Goal: Information Seeking & Learning: Find specific fact

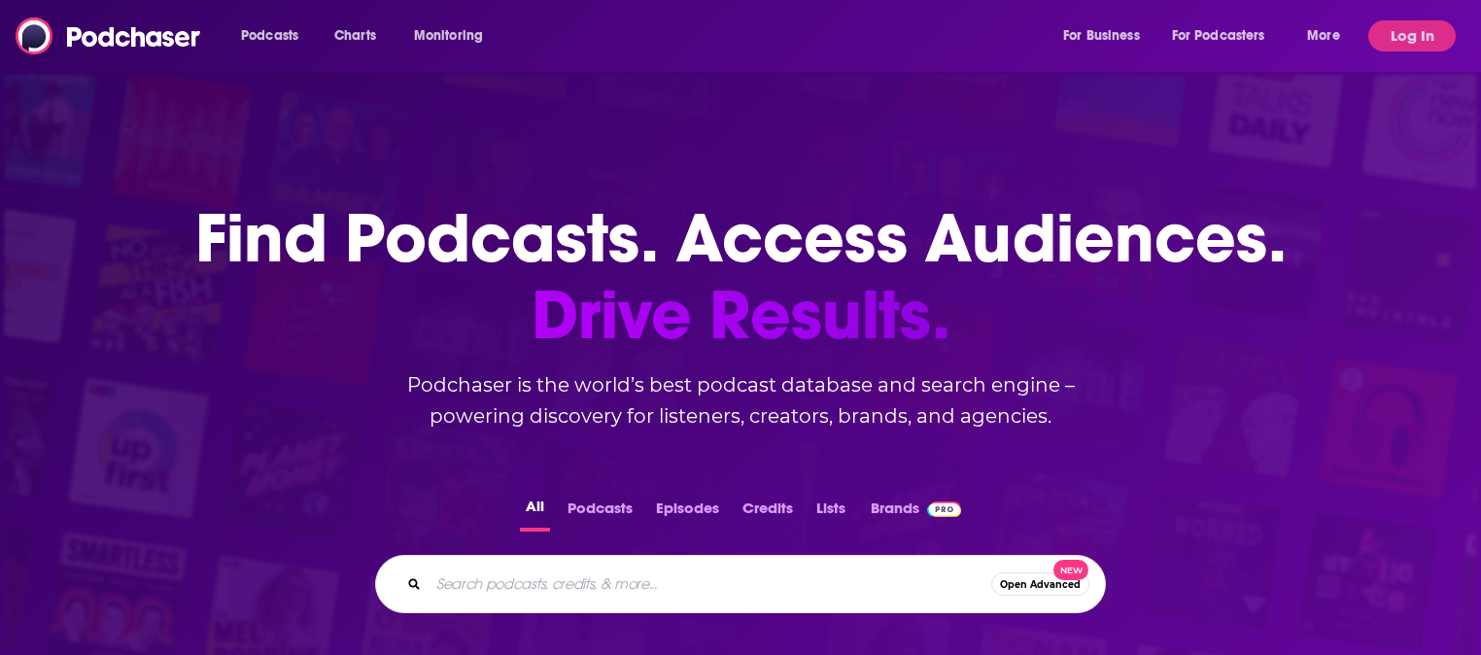
click at [593, 582] on input "Search podcasts, credits, & more..." at bounding box center [710, 583] width 563 height 31
paste input "[URL][DOMAIN_NAME]"
type input "[URL][DOMAIN_NAME]"
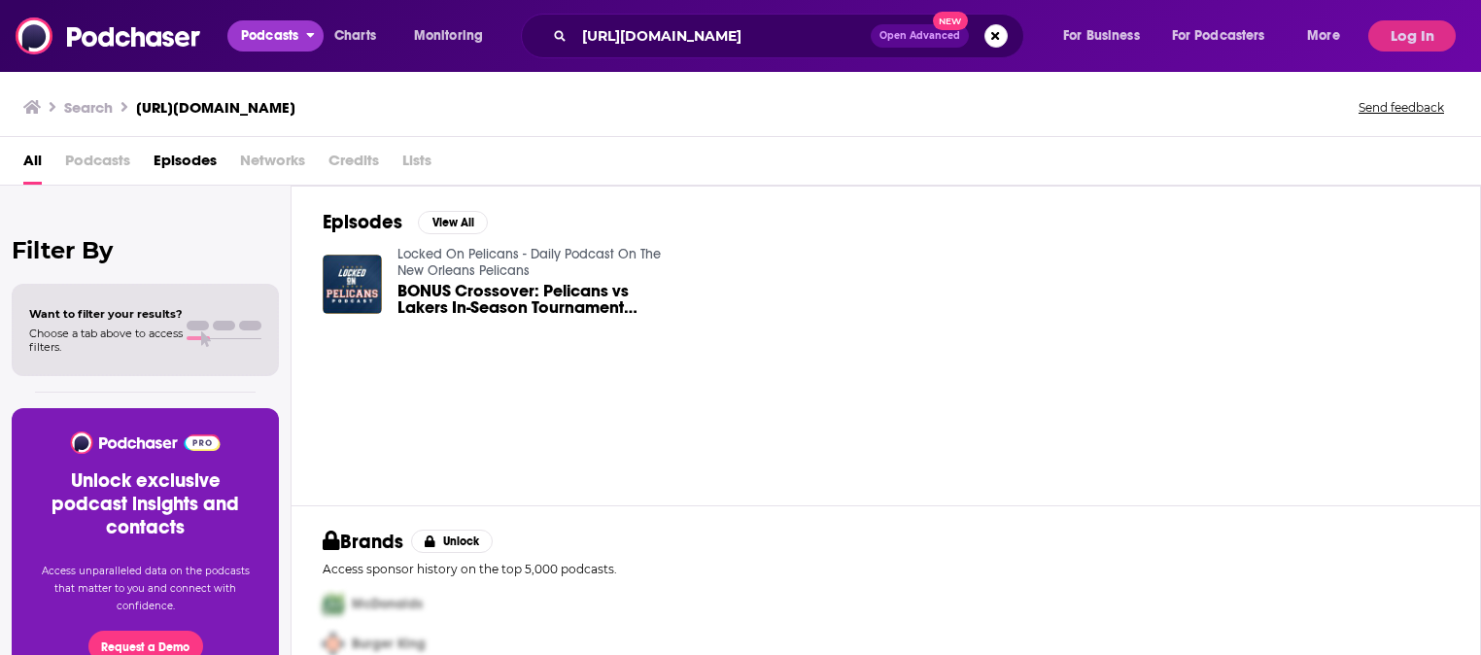
click at [281, 35] on span "Podcasts" at bounding box center [269, 35] width 57 height 27
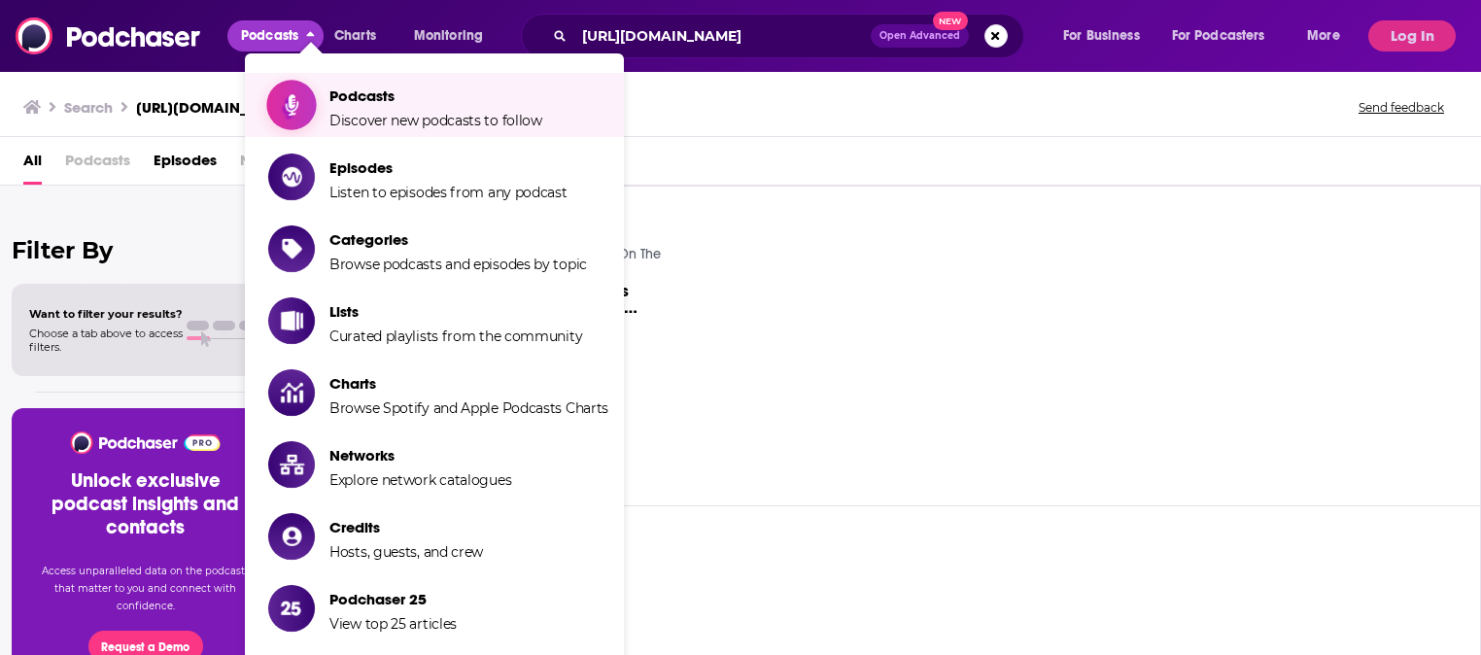
click at [367, 119] on span "Discover new podcasts to follow" at bounding box center [435, 120] width 213 height 17
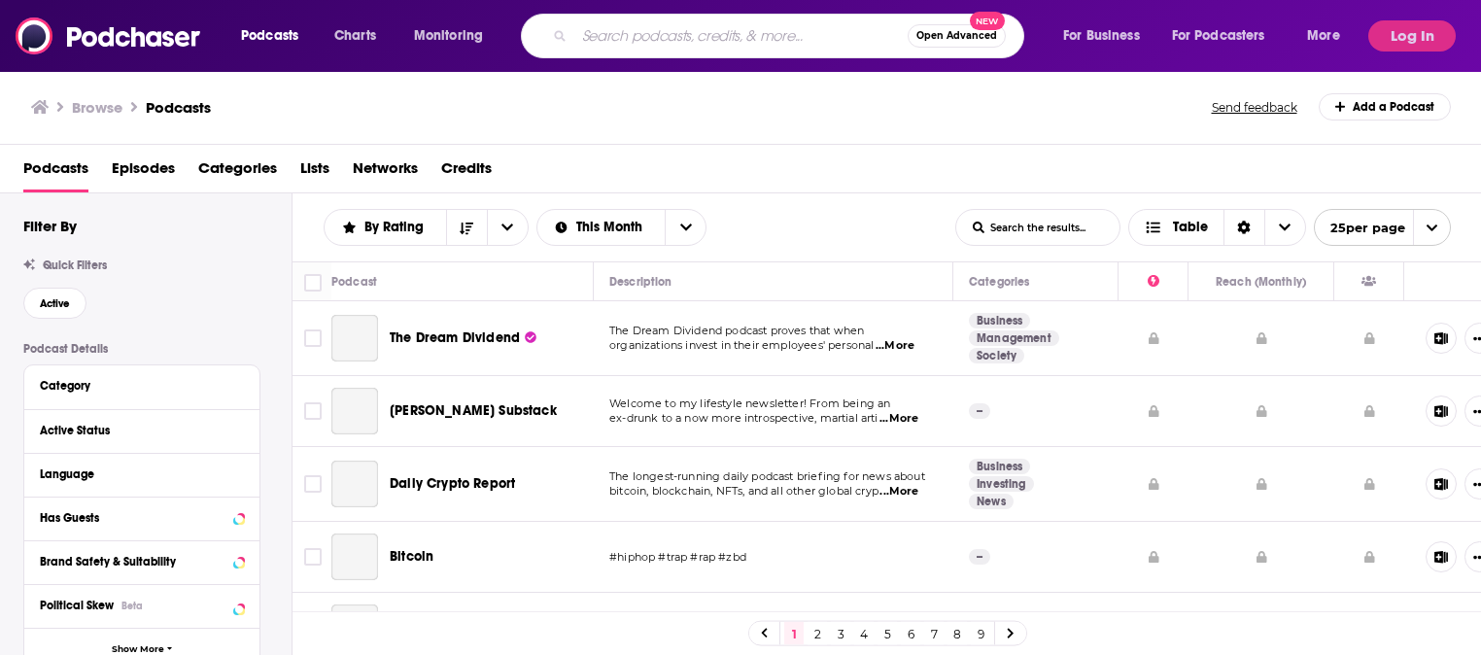
click at [608, 50] on input "Search podcasts, credits, & more..." at bounding box center [740, 35] width 333 height 31
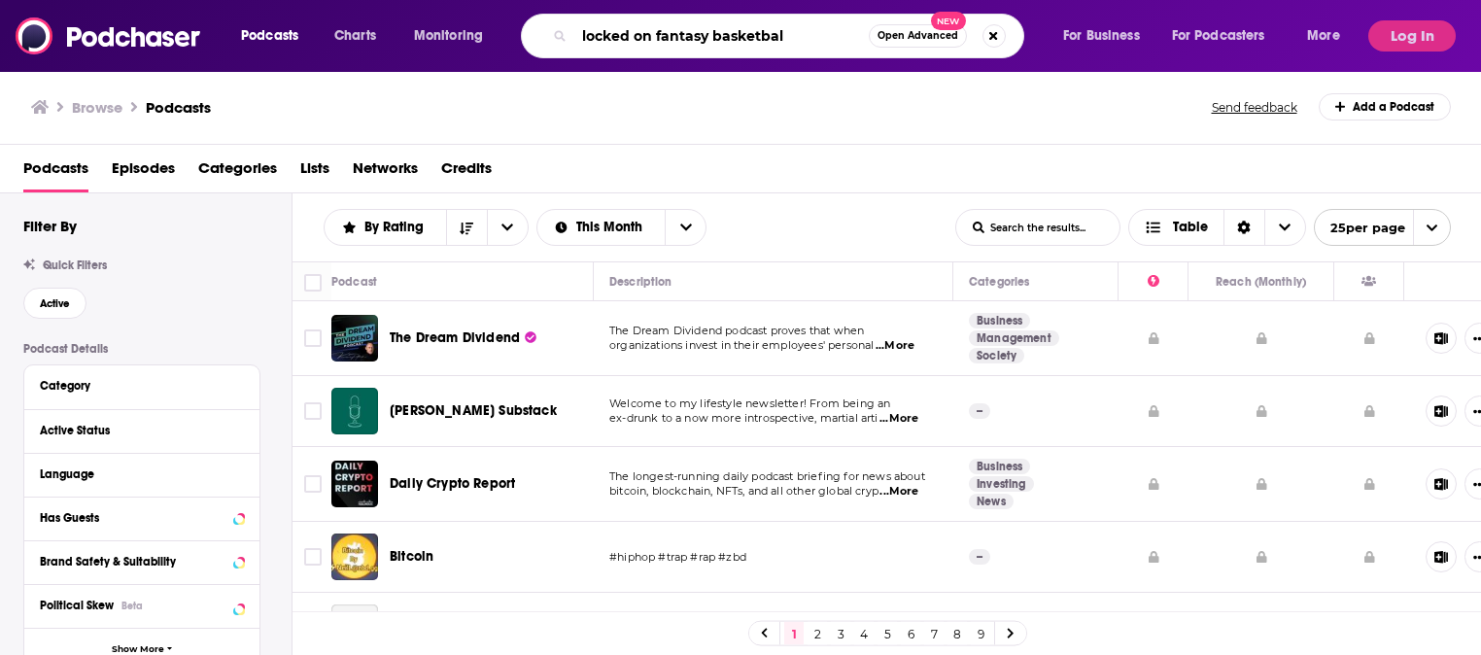
type input "locked on fantasy basketball"
